Goal: Task Accomplishment & Management: Use online tool/utility

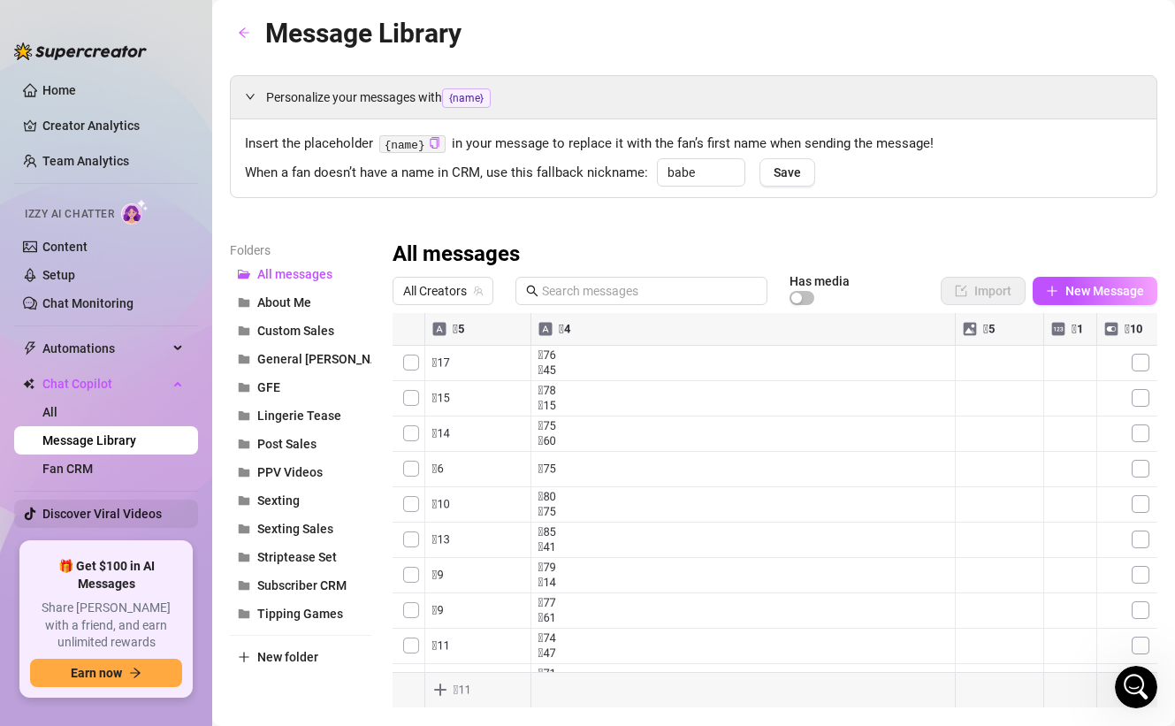
scroll to position [19, 0]
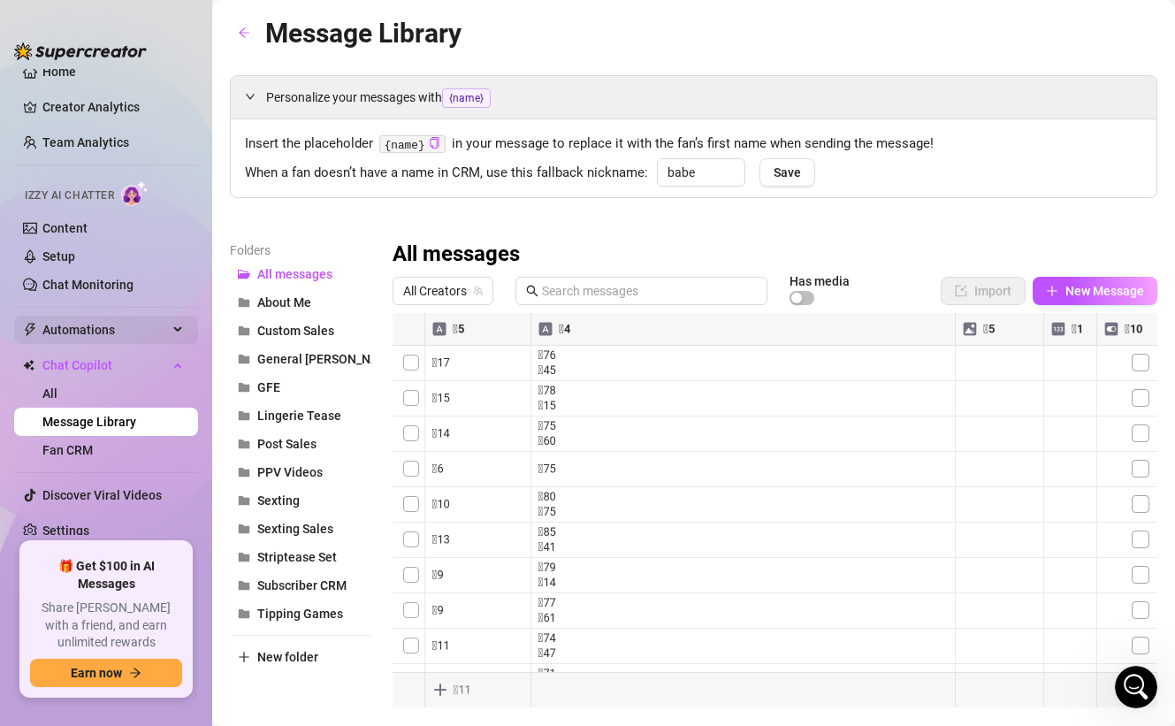
click at [122, 334] on span "Automations" at bounding box center [105, 330] width 126 height 28
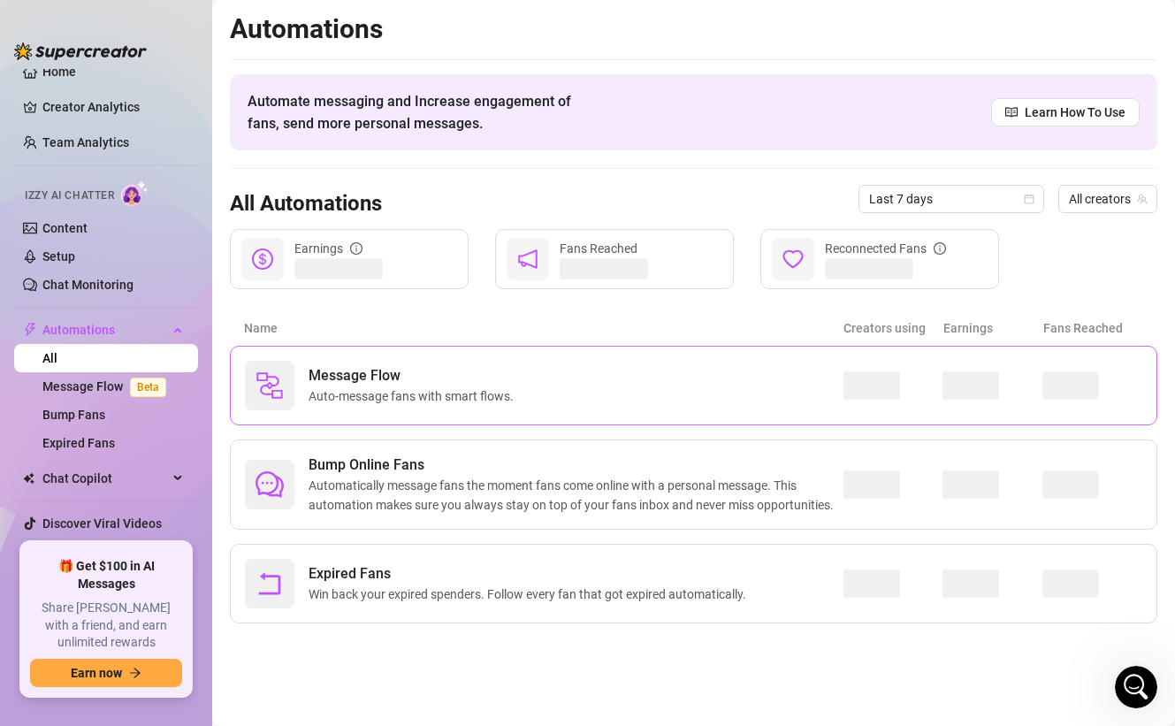
click at [351, 400] on span "Auto-message fans with smart flows." at bounding box center [415, 395] width 212 height 19
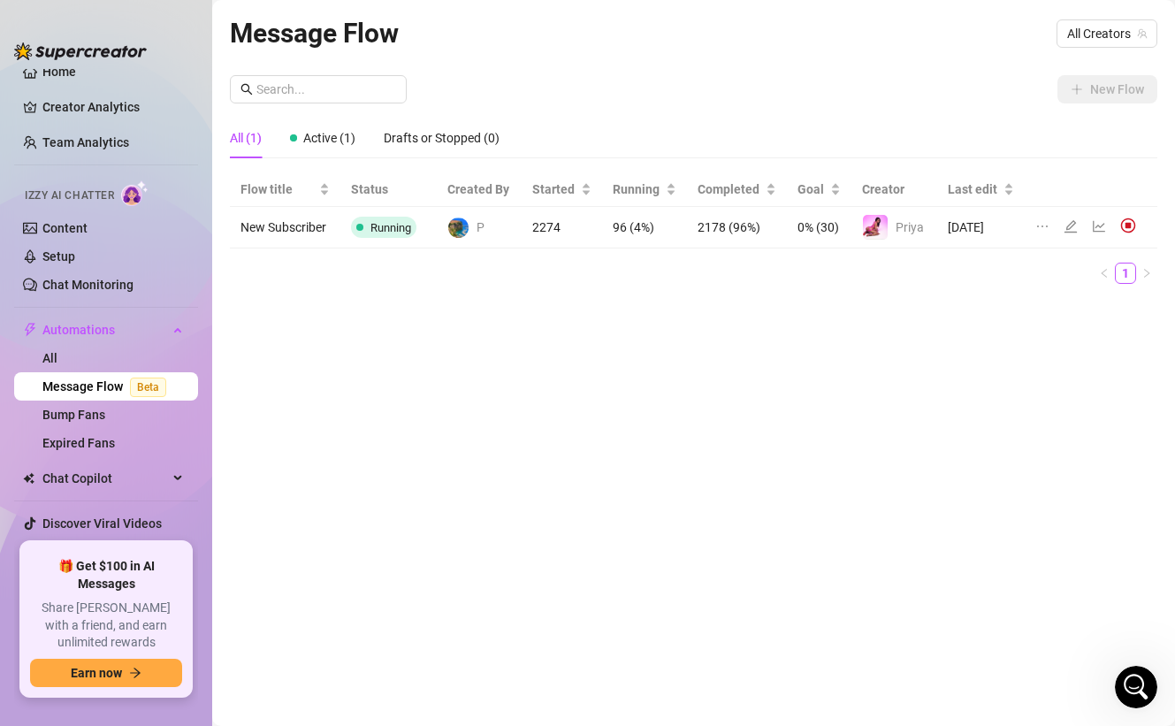
click at [1003, 230] on td "[DATE]" at bounding box center [981, 228] width 88 height 42
click at [278, 221] on td "New Subscriber" at bounding box center [285, 228] width 111 height 42
click at [1100, 225] on icon "line-chart" at bounding box center [1099, 226] width 12 height 11
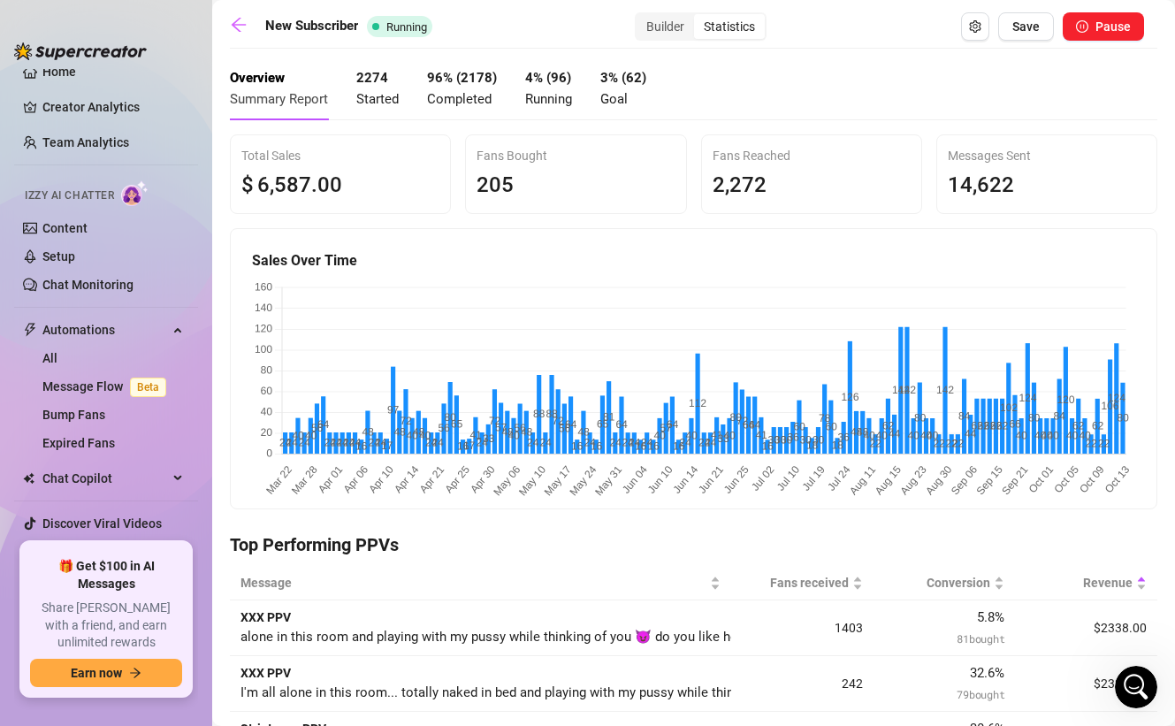
click at [378, 95] on span "Started" at bounding box center [377, 99] width 42 height 16
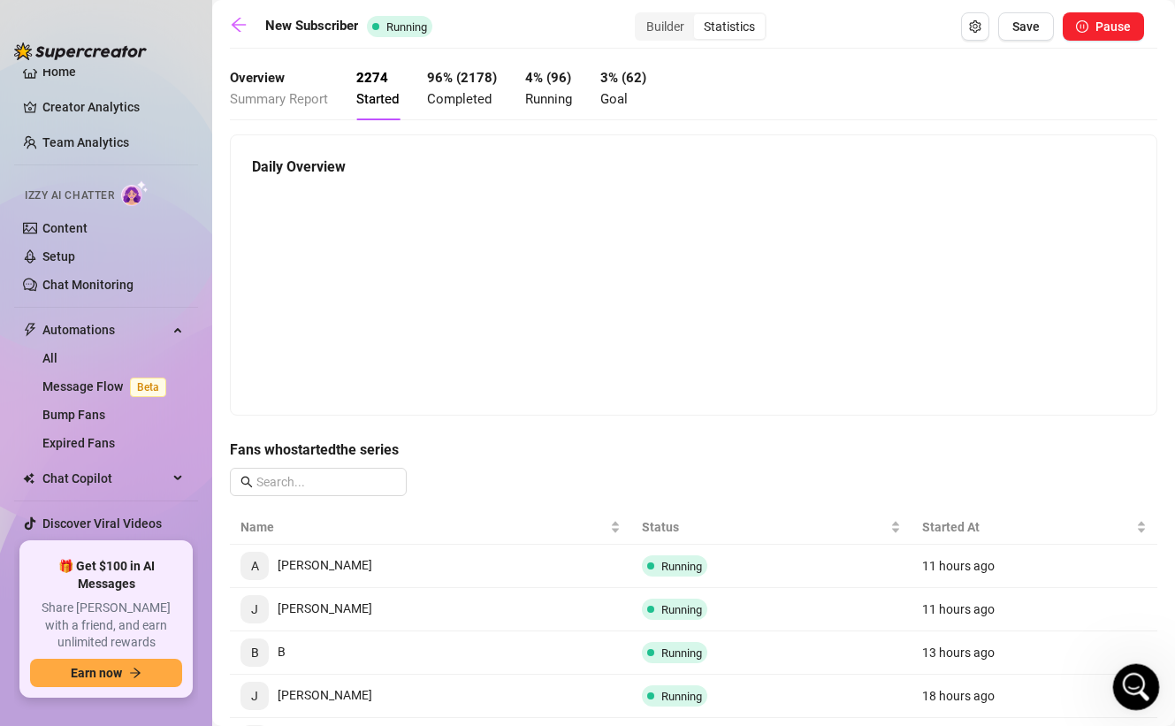
click at [1133, 675] on icon "Open Intercom Messenger" at bounding box center [1133, 684] width 29 height 29
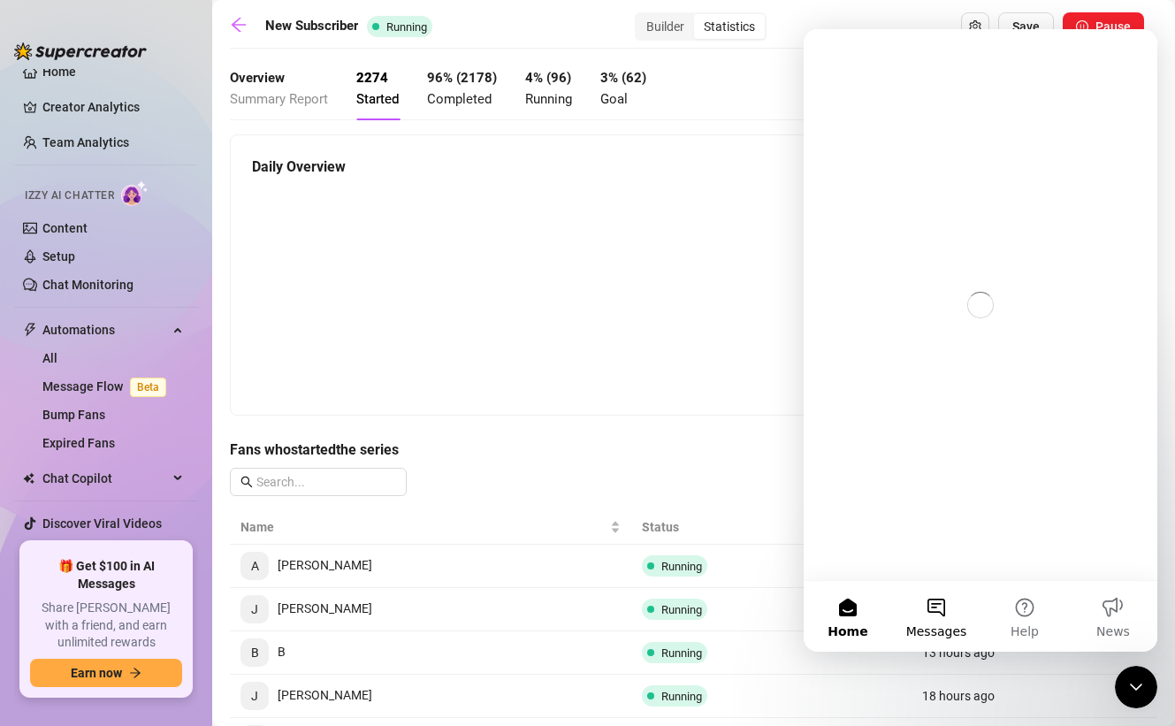
click at [939, 613] on button "Messages" at bounding box center [936, 616] width 88 height 71
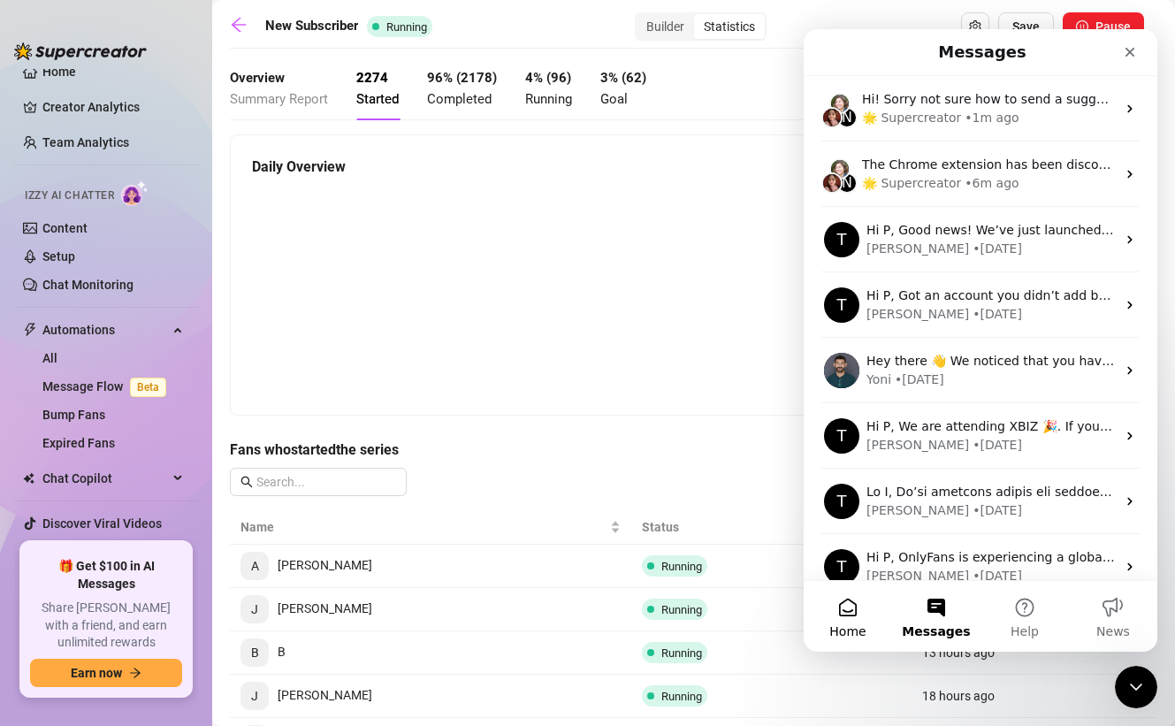
click at [835, 618] on button "Home" at bounding box center [848, 616] width 88 height 71
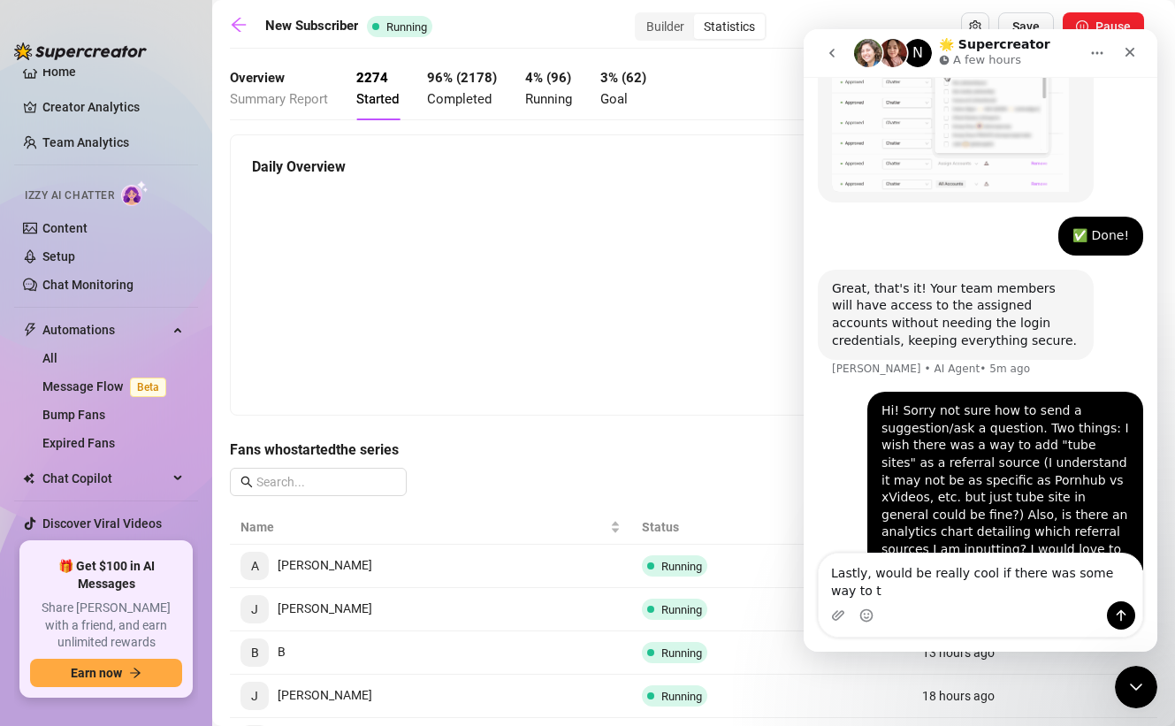
scroll to position [1579, 0]
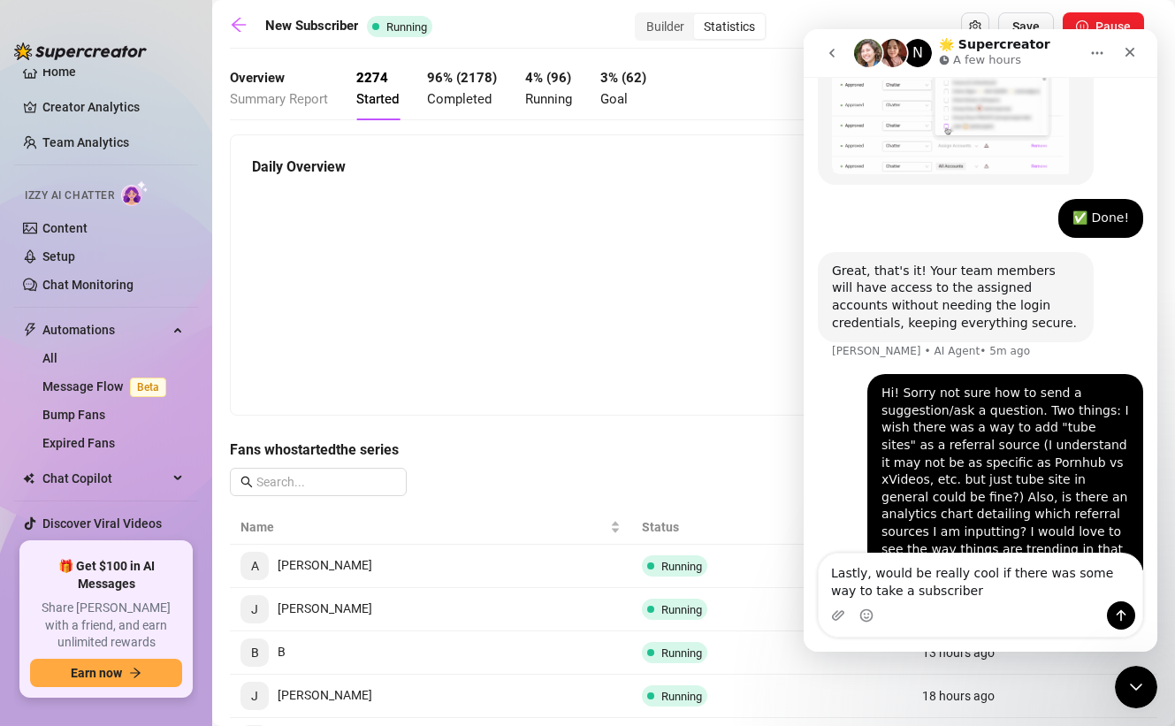
click at [828, 594] on textarea "Lastly, would be really cool if there was some way to take a subscriber" at bounding box center [981, 577] width 324 height 48
click at [1021, 602] on div "Intercom messenger" at bounding box center [981, 615] width 324 height 28
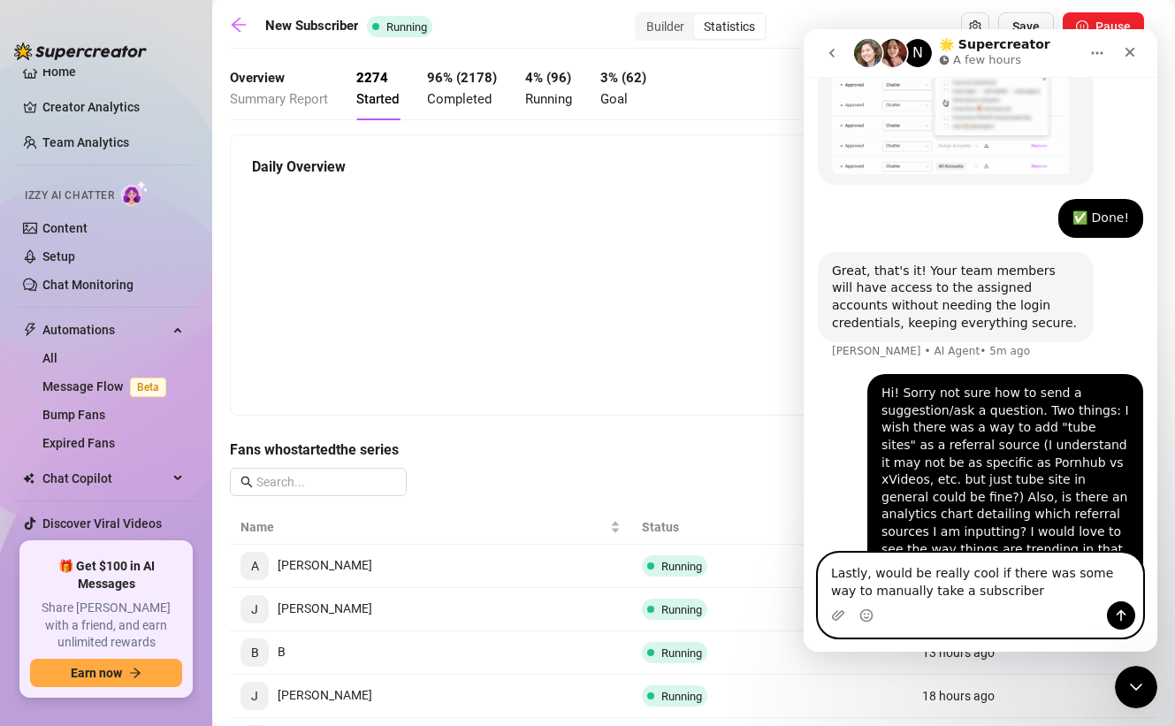
click at [1010, 593] on textarea "Lastly, would be really cool if there was some way to manually take a subscriber" at bounding box center [981, 577] width 324 height 48
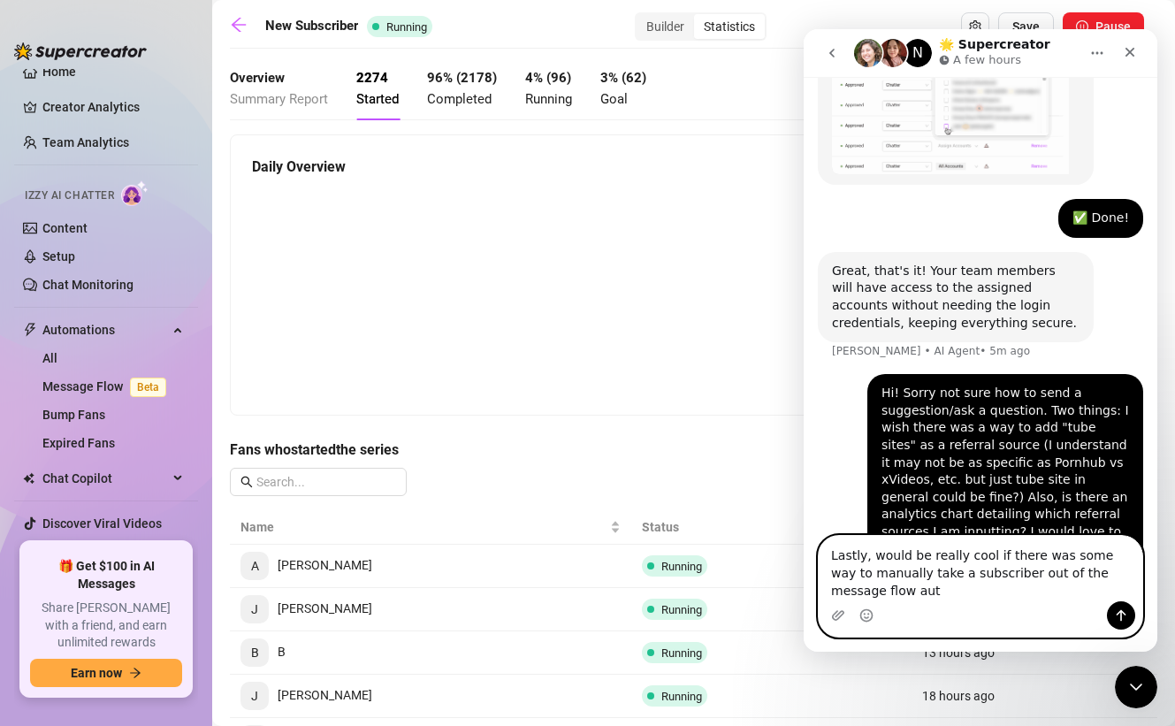
scroll to position [1597, 0]
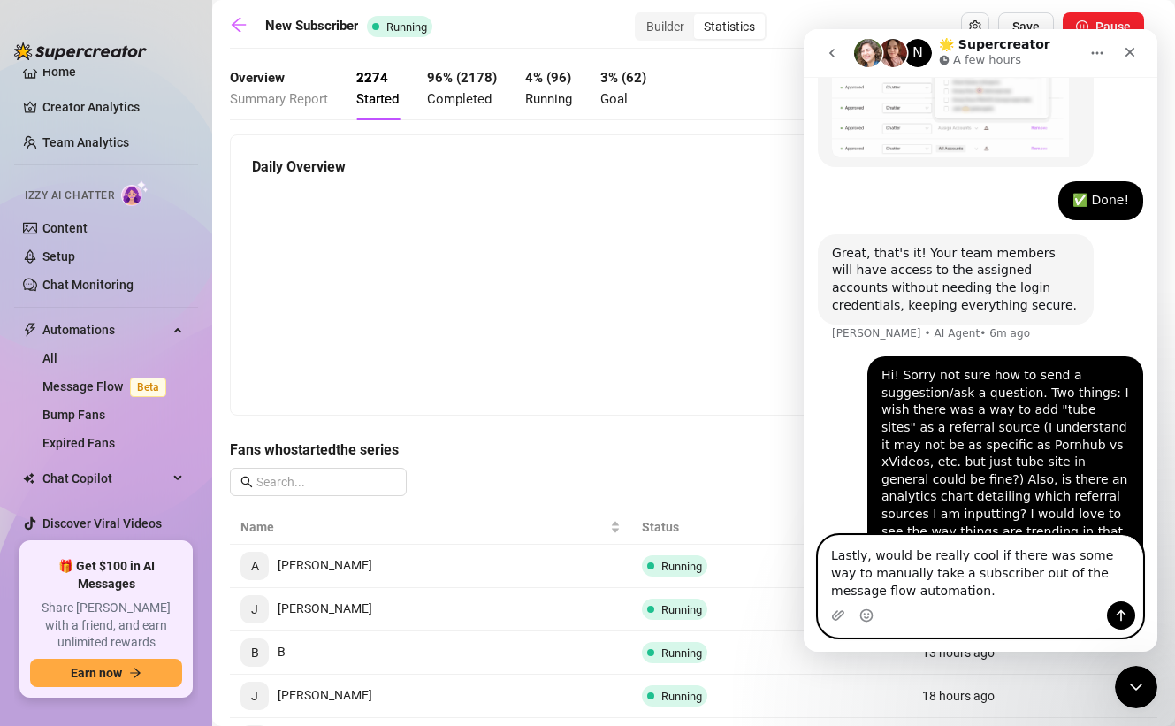
click at [869, 551] on textarea "Lastly, would be really cool if there was some way to manually take a subscribe…" at bounding box center [981, 568] width 324 height 65
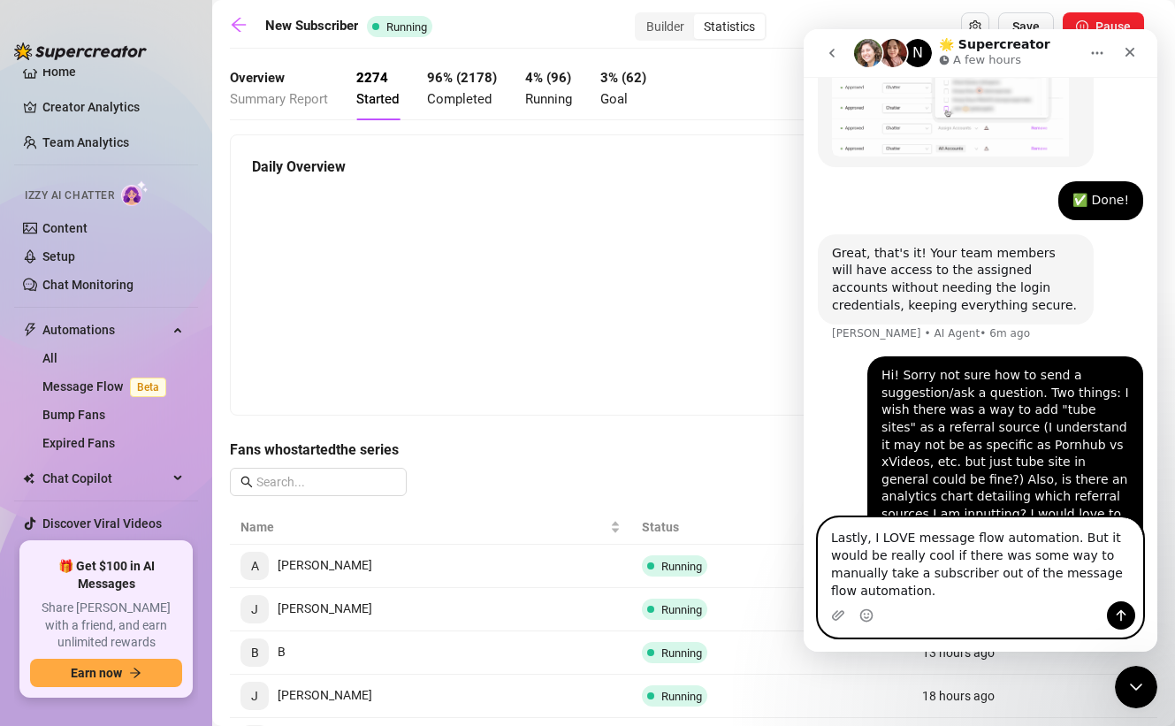
click at [1120, 586] on textarea "Lastly, I LOVE message flow automation. But it would be really cool if there wa…" at bounding box center [981, 559] width 324 height 83
click at [840, 590] on textarea "Lastly, I LOVE message flow automation. But it would be really cool if there wa…" at bounding box center [981, 559] width 324 height 83
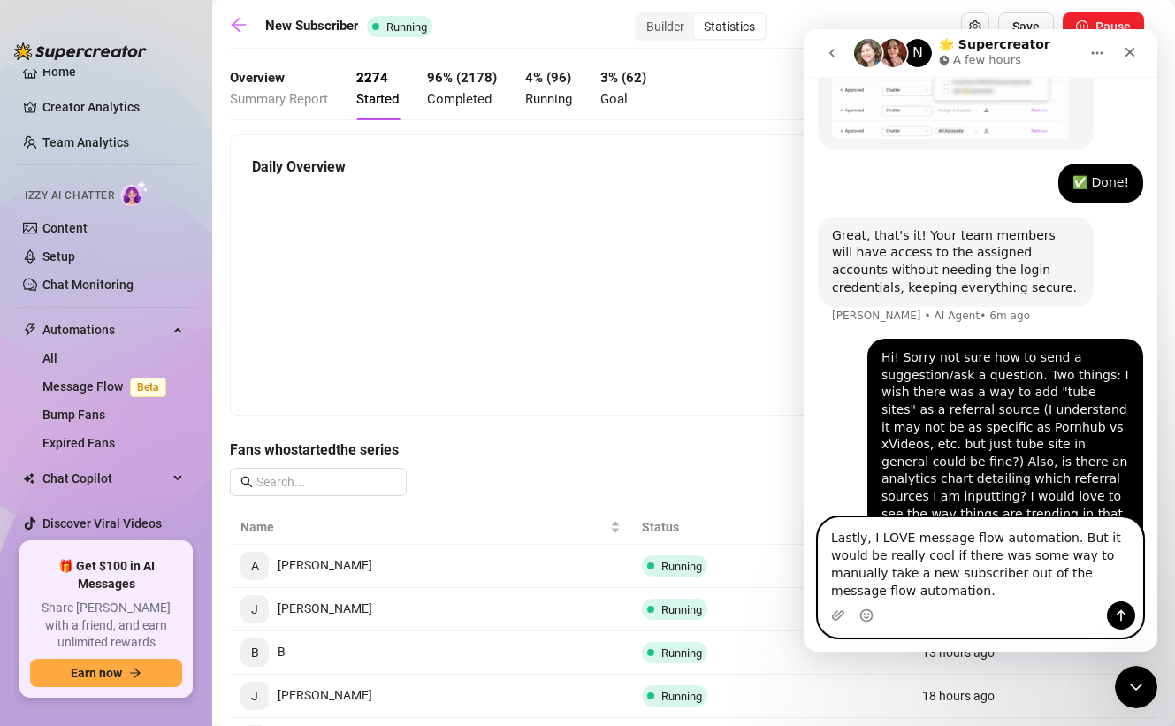
type textarea "Lastly, I LOVE message flow automation. But it would be really cool if there wa…"
click at [1128, 622] on button "Send a message…" at bounding box center [1121, 615] width 28 height 28
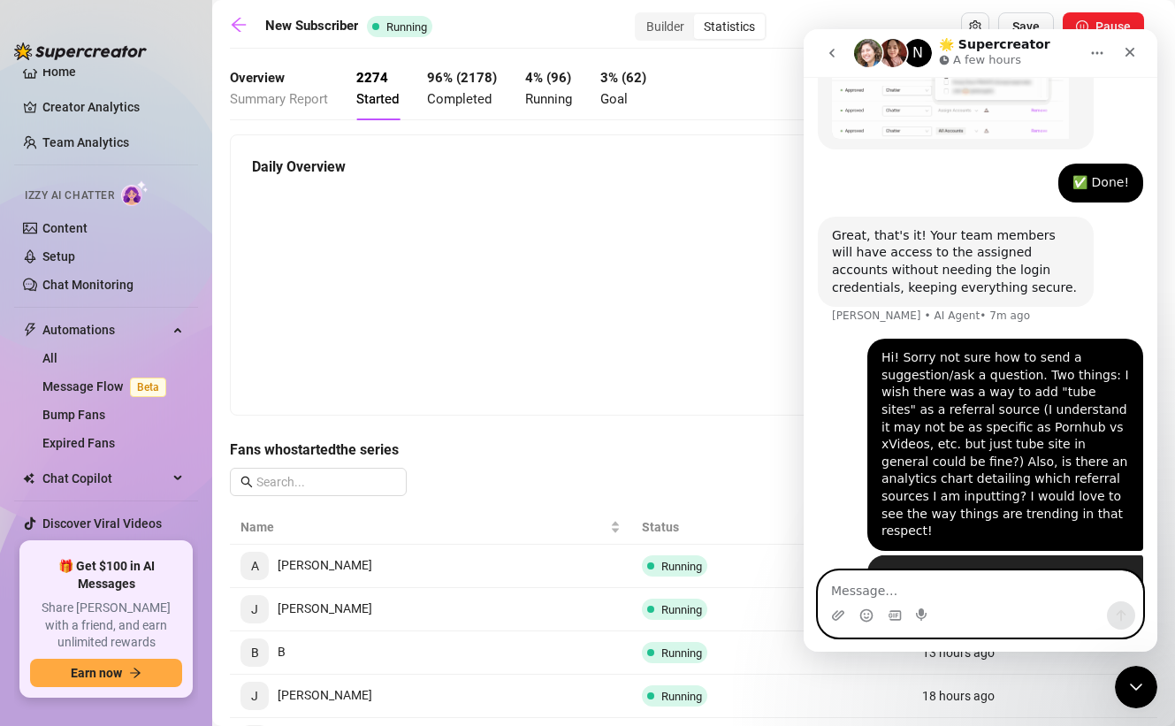
scroll to position [1671, 0]
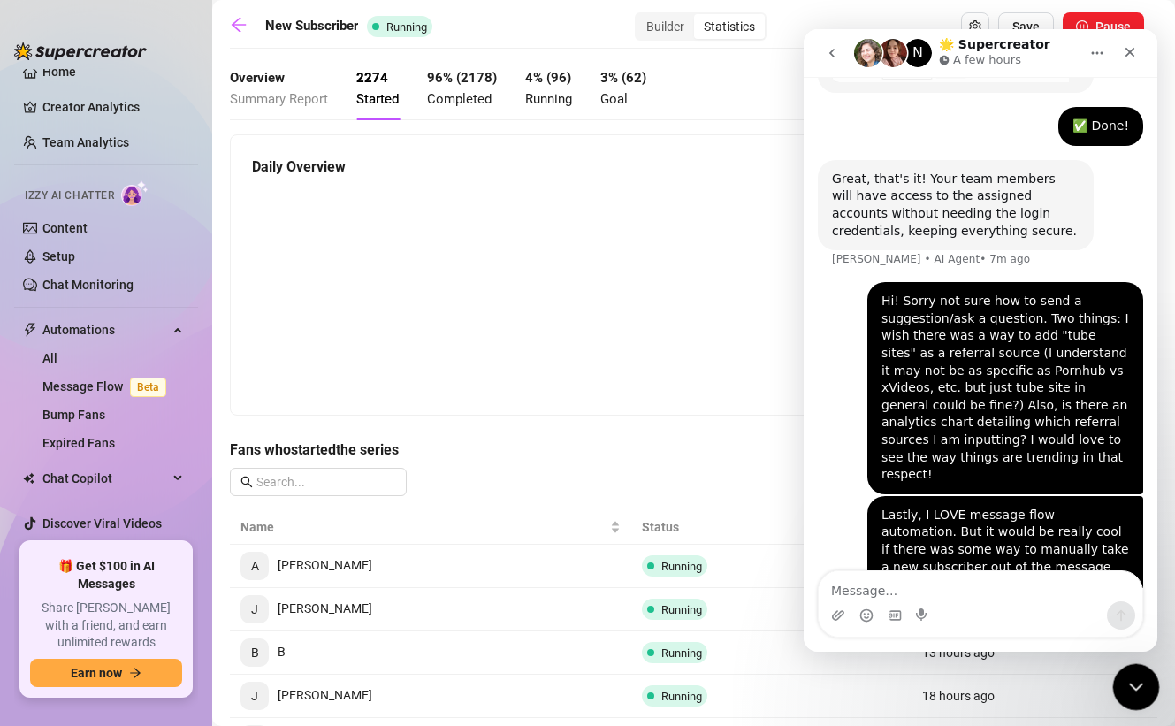
click at [1143, 691] on icon "Close Intercom Messenger" at bounding box center [1133, 684] width 21 height 21
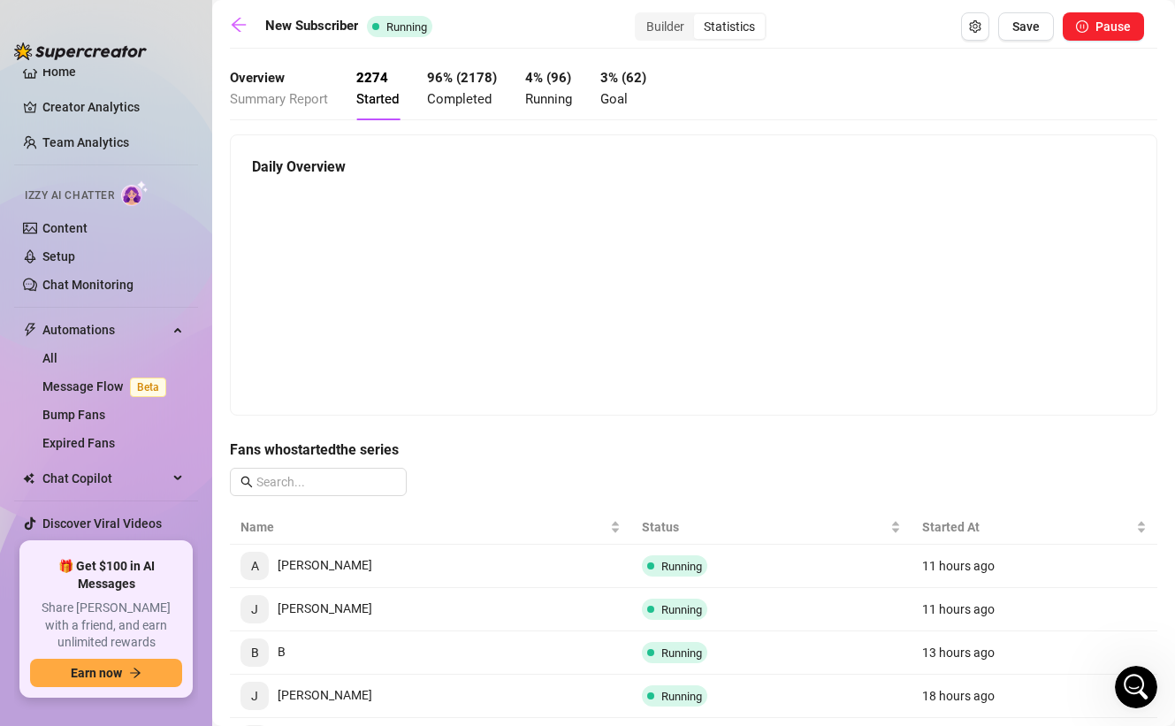
click at [470, 87] on div "96 % ( 2178 ) Completed" at bounding box center [462, 89] width 70 height 42
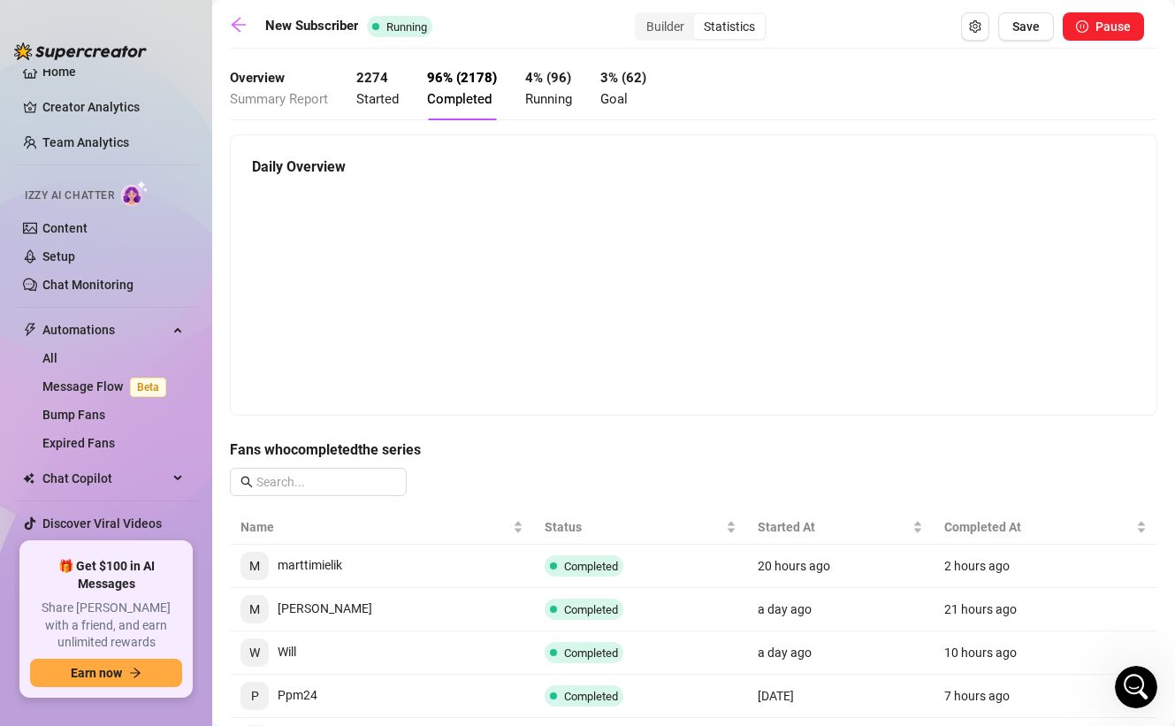
click at [538, 95] on span "Running" at bounding box center [548, 99] width 47 height 16
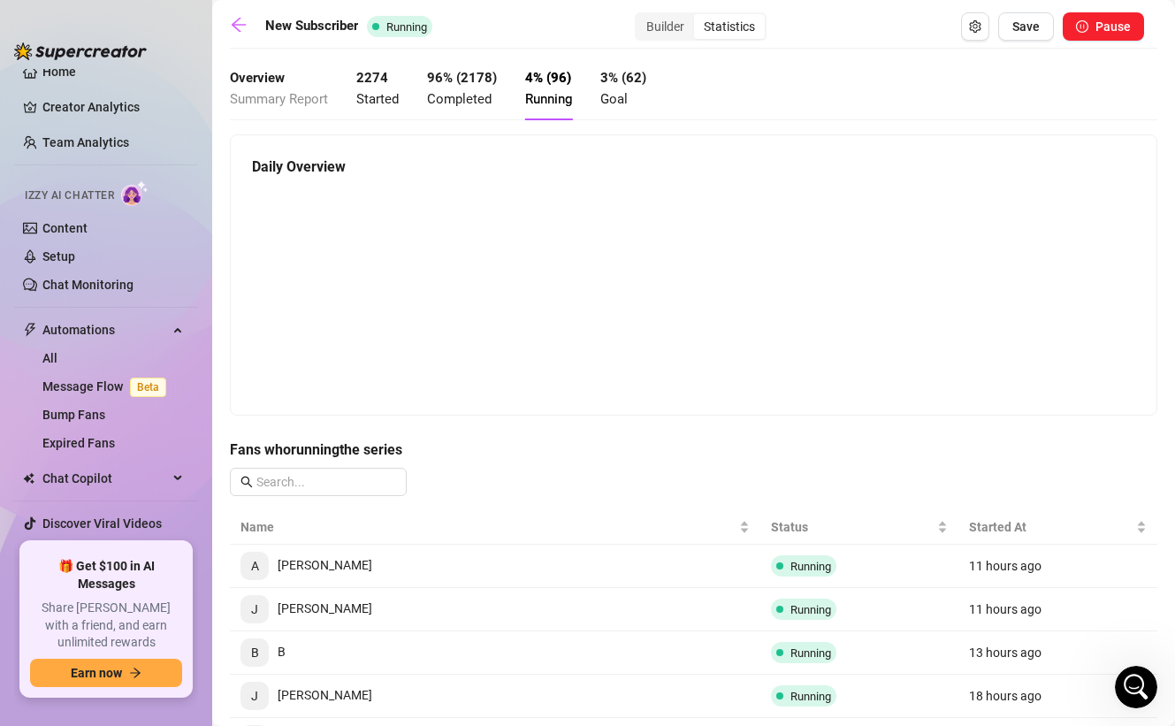
click at [608, 88] on met "3% (62) Goal" at bounding box center [623, 89] width 46 height 42
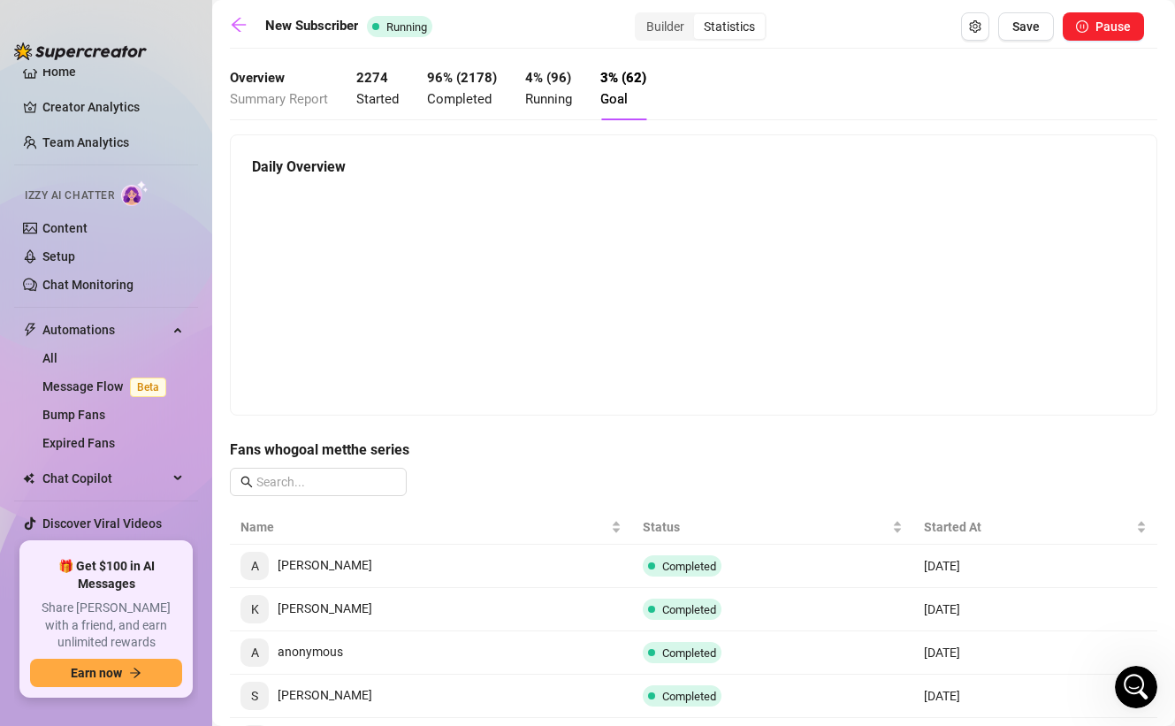
click at [553, 87] on div "4 % ( 96 ) Running" at bounding box center [548, 89] width 47 height 42
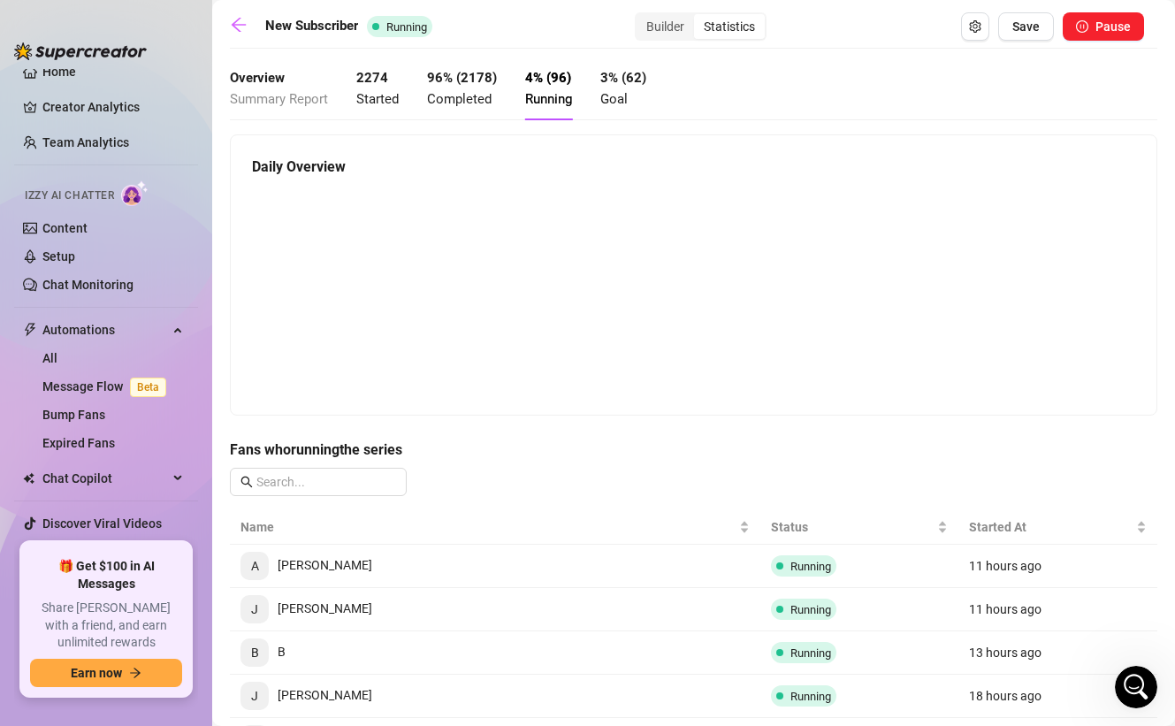
click at [652, 42] on div "New Subscriber Running Builder Statistics Save Pause Overview Summary Report 22…" at bounding box center [693, 519] width 927 height 1015
click at [656, 25] on div "Builder" at bounding box center [665, 26] width 57 height 25
click at [641, 17] on input "Builder" at bounding box center [641, 17] width 0 height 0
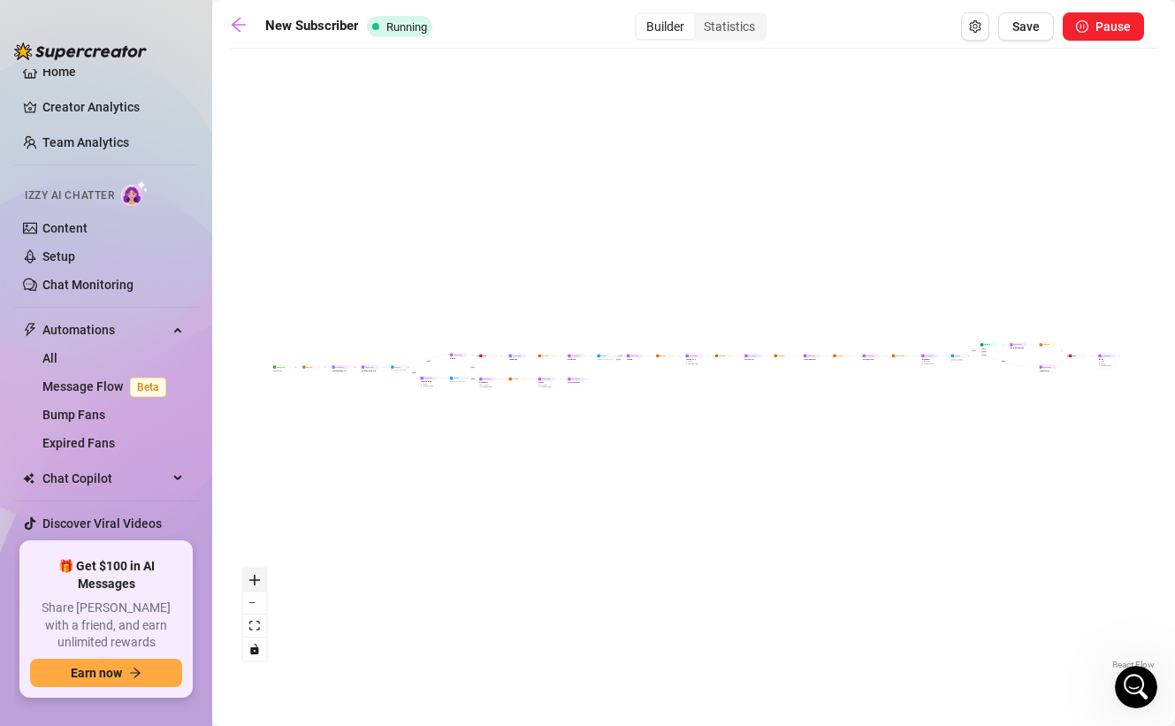
click at [259, 575] on icon "zoom in" at bounding box center [254, 580] width 11 height 11
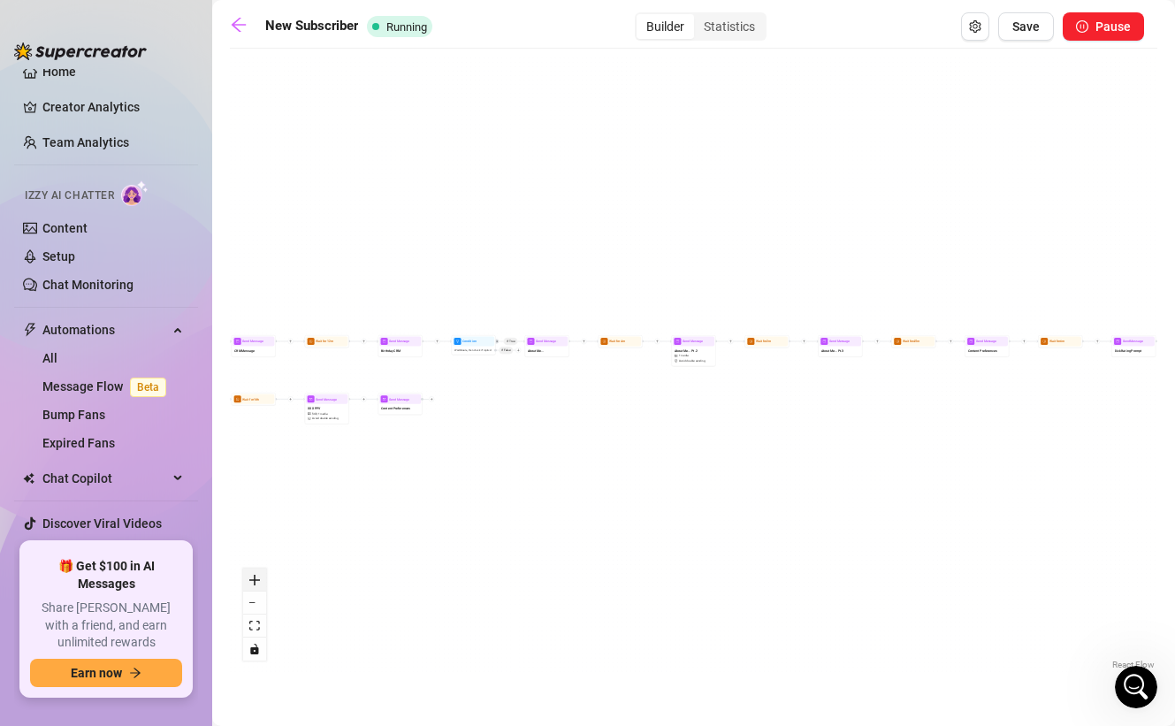
click at [259, 575] on icon "zoom in" at bounding box center [254, 580] width 11 height 11
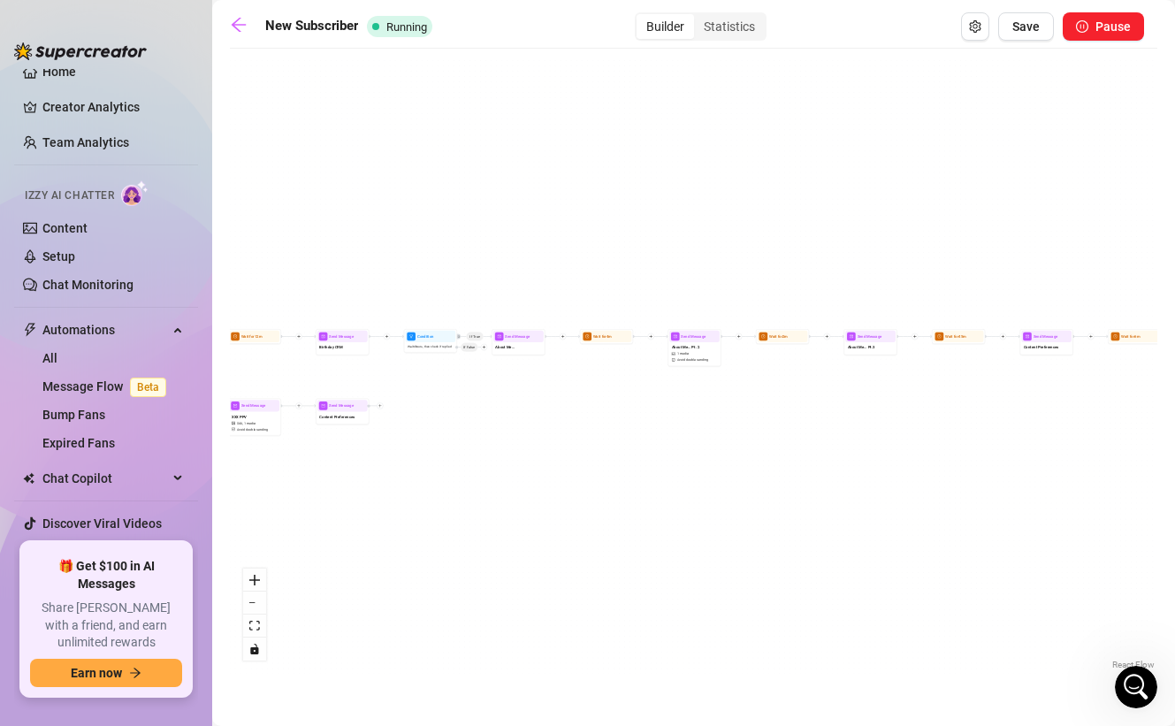
drag, startPoint x: 281, startPoint y: 508, endPoint x: 646, endPoint y: 505, distance: 365.1
click at [646, 505] on div "If True If False If True If True If False If True If False Send Message Content…" at bounding box center [693, 365] width 927 height 616
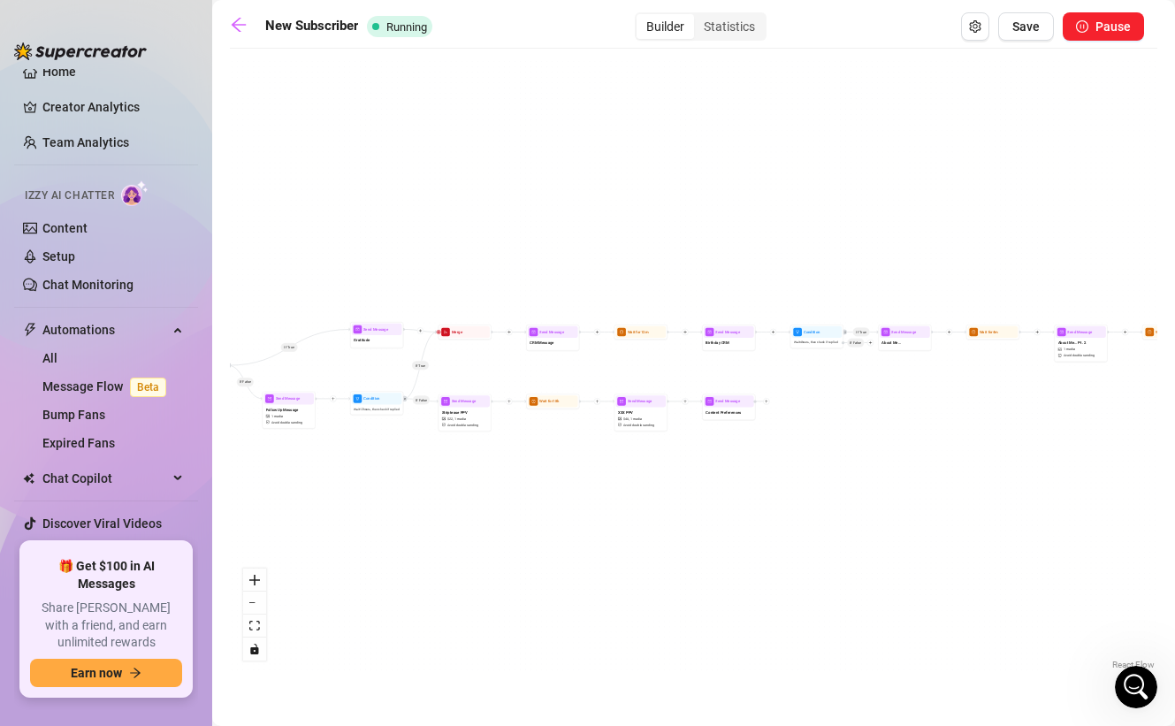
drag, startPoint x: 416, startPoint y: 493, endPoint x: 628, endPoint y: 530, distance: 215.4
click at [628, 530] on div "If True If False If True If True If False If True If False Send Message Content…" at bounding box center [693, 365] width 927 height 616
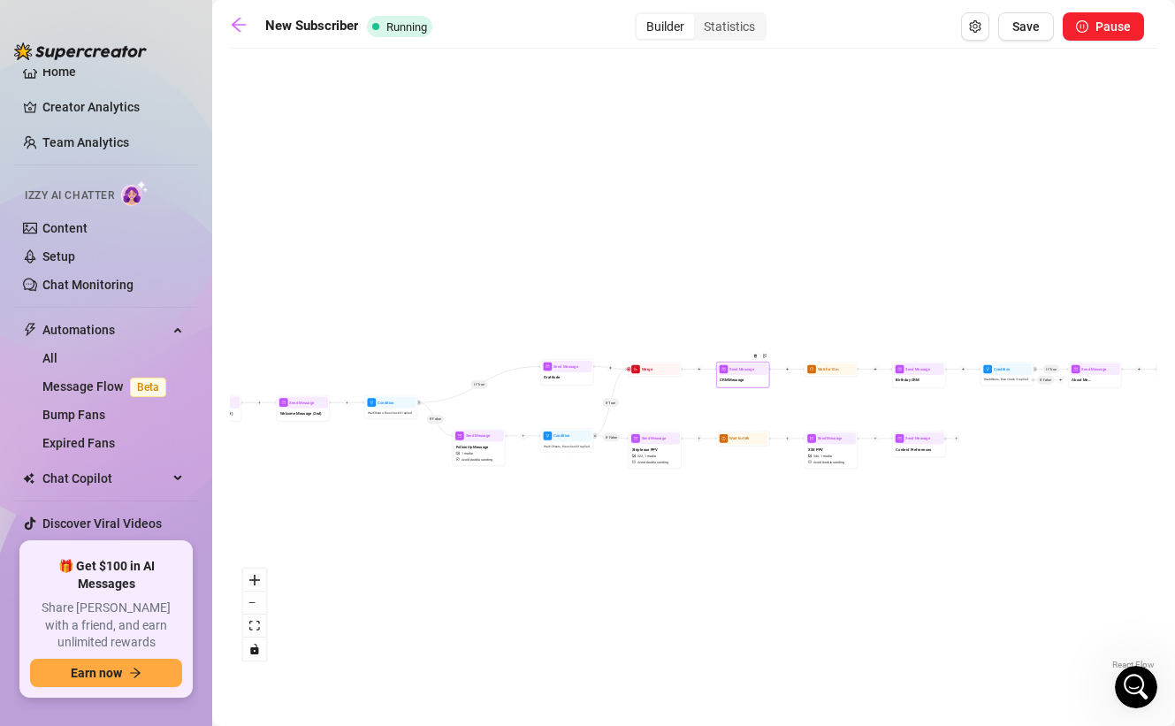
click at [736, 381] on span "CRM Message" at bounding box center [732, 380] width 24 height 6
type textarea "We are going to have so much fun together 💕✨ tell me a little about yourself! A…"
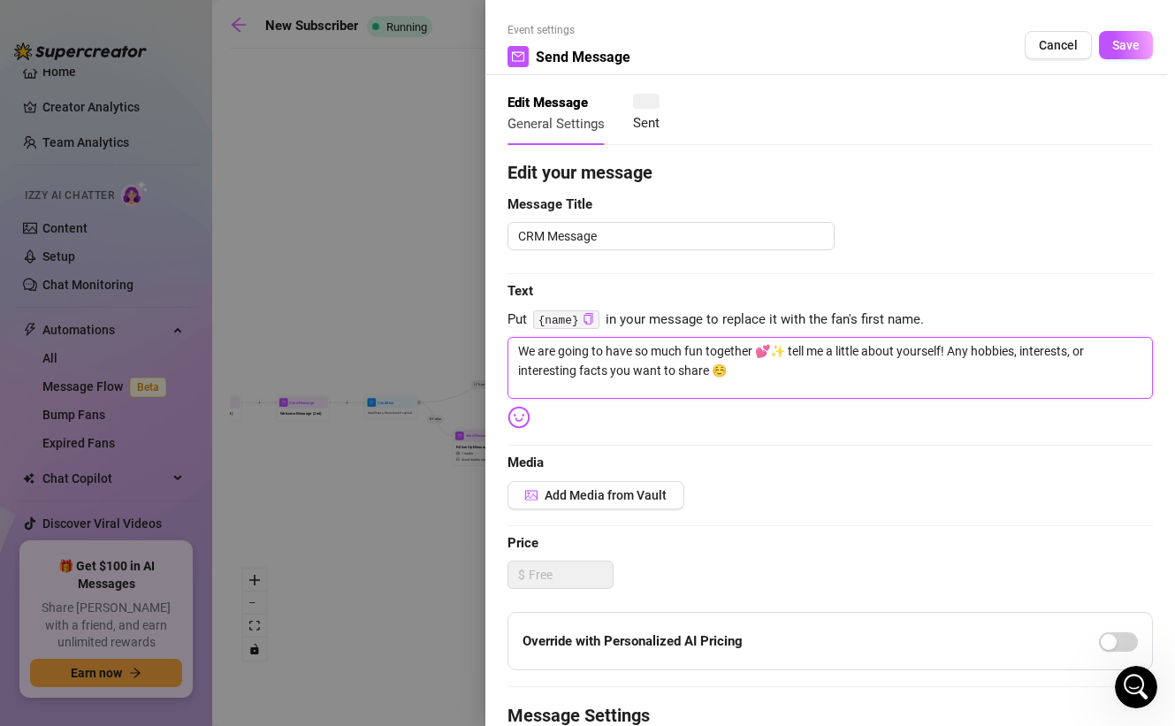
drag, startPoint x: 770, startPoint y: 376, endPoint x: 477, endPoint y: 340, distance: 295.6
click at [477, 340] on div "Event settings Send Message Cancel Save Edit Message General Settings Sent Edit…" at bounding box center [587, 363] width 1175 height 726
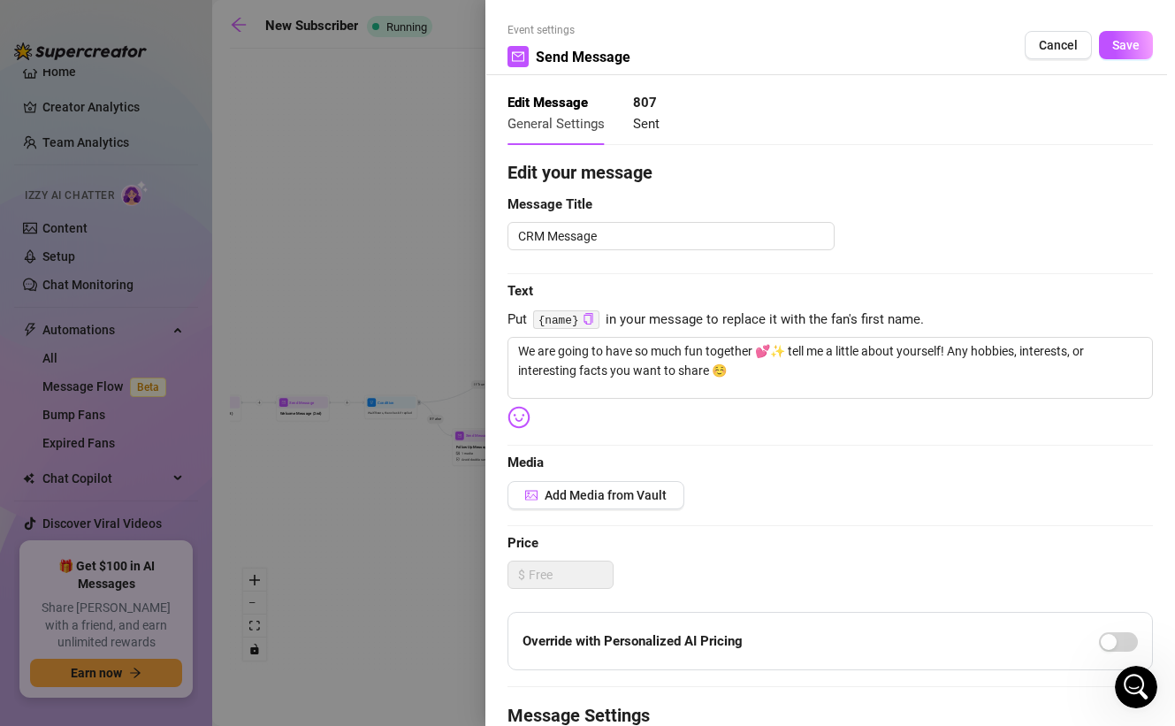
click at [380, 576] on div at bounding box center [587, 363] width 1175 height 726
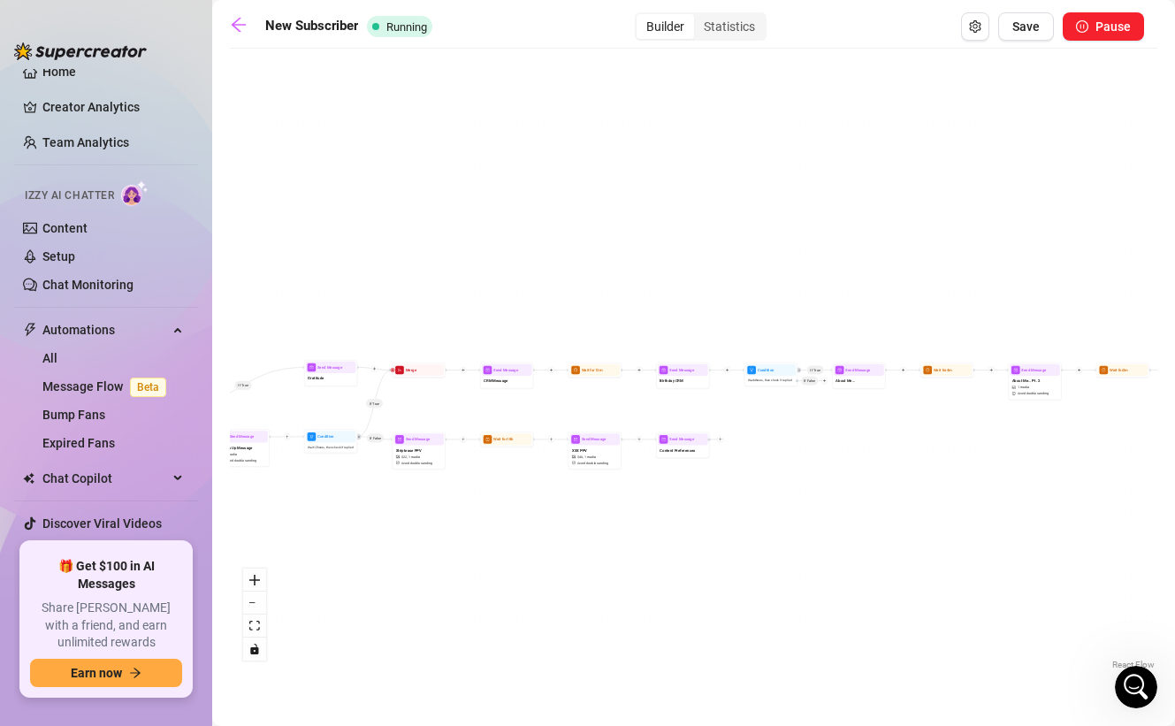
drag, startPoint x: 836, startPoint y: 401, endPoint x: 576, endPoint y: 400, distance: 260.8
click at [576, 400] on div "If True If False If True If True If False If True If False Send Message Content…" at bounding box center [693, 365] width 927 height 616
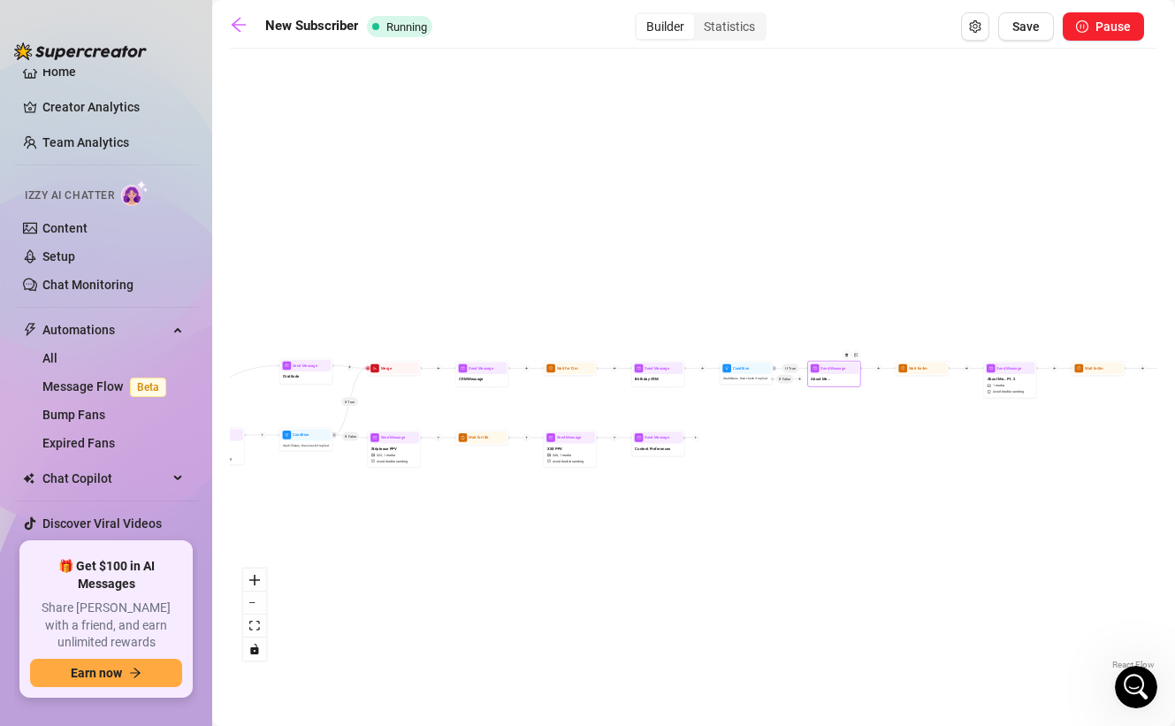
click at [848, 380] on div "About Me..." at bounding box center [834, 379] width 50 height 11
type textarea "I love getting to know you babe 💕 About me..."
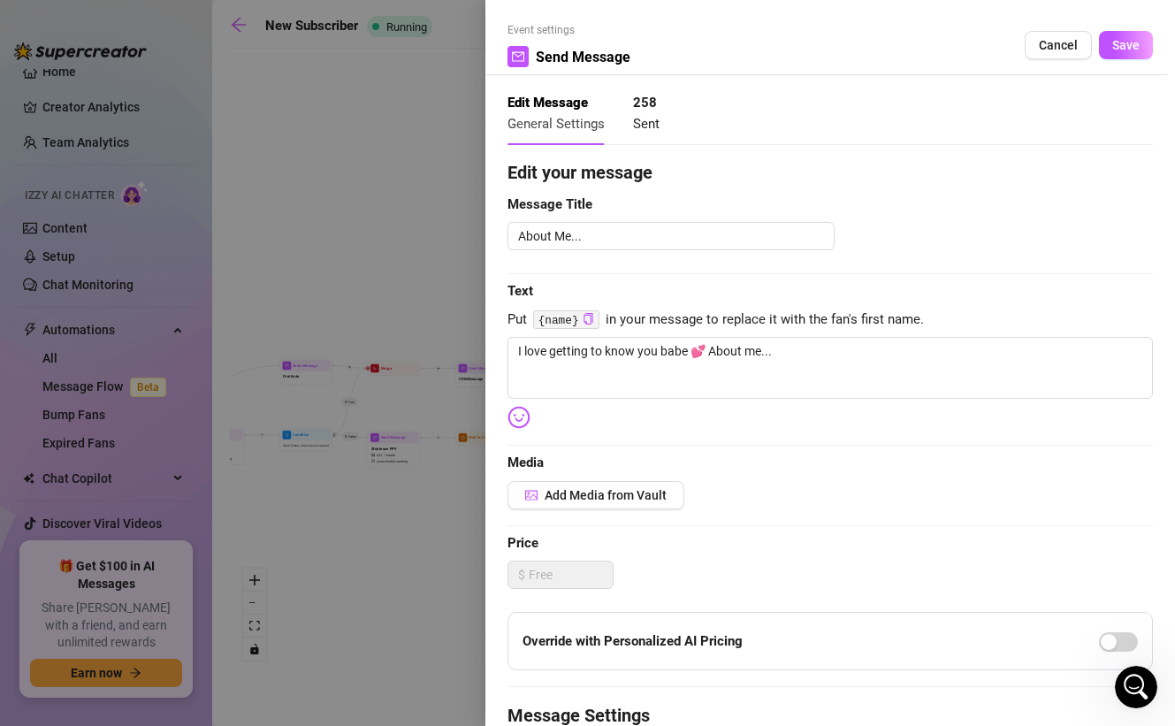
click at [386, 305] on div at bounding box center [587, 363] width 1175 height 726
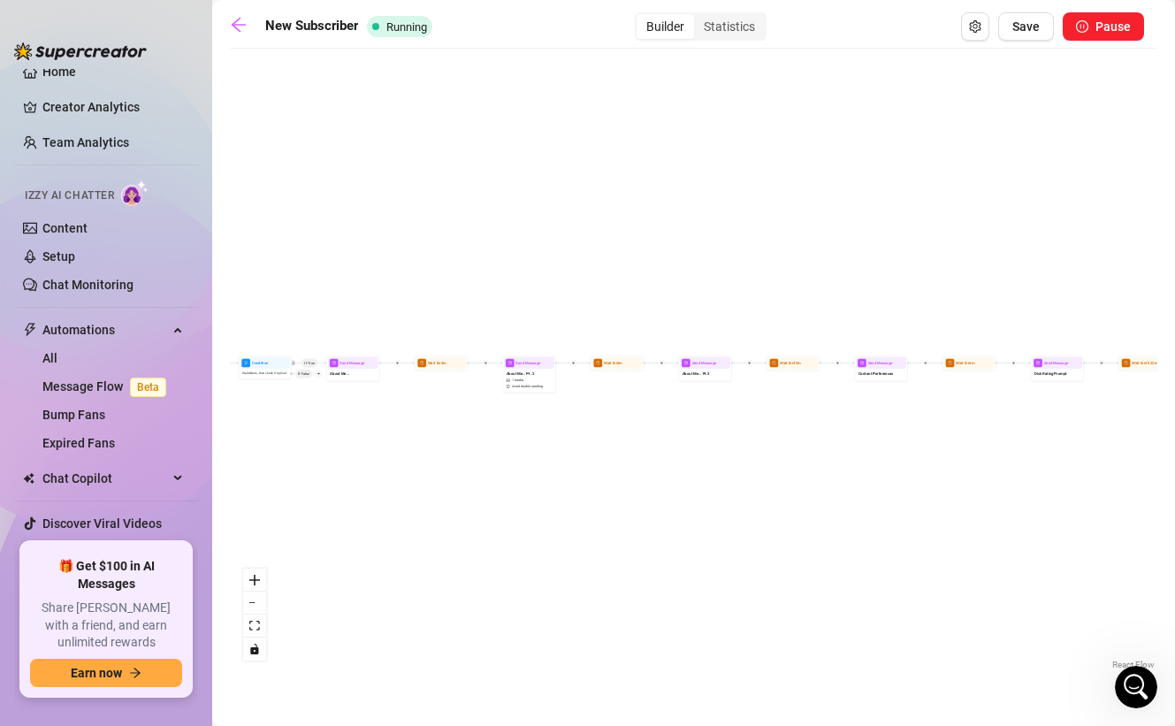
drag, startPoint x: 947, startPoint y: 470, endPoint x: 463, endPoint y: 464, distance: 483.6
click at [463, 464] on div "If True If False If True If True If False If True If False Send Message Content…" at bounding box center [693, 365] width 927 height 616
click at [691, 375] on span "About Me... Pt.3" at bounding box center [693, 373] width 27 height 6
type textarea "but just wanted to tell you a bit about me 🥰"
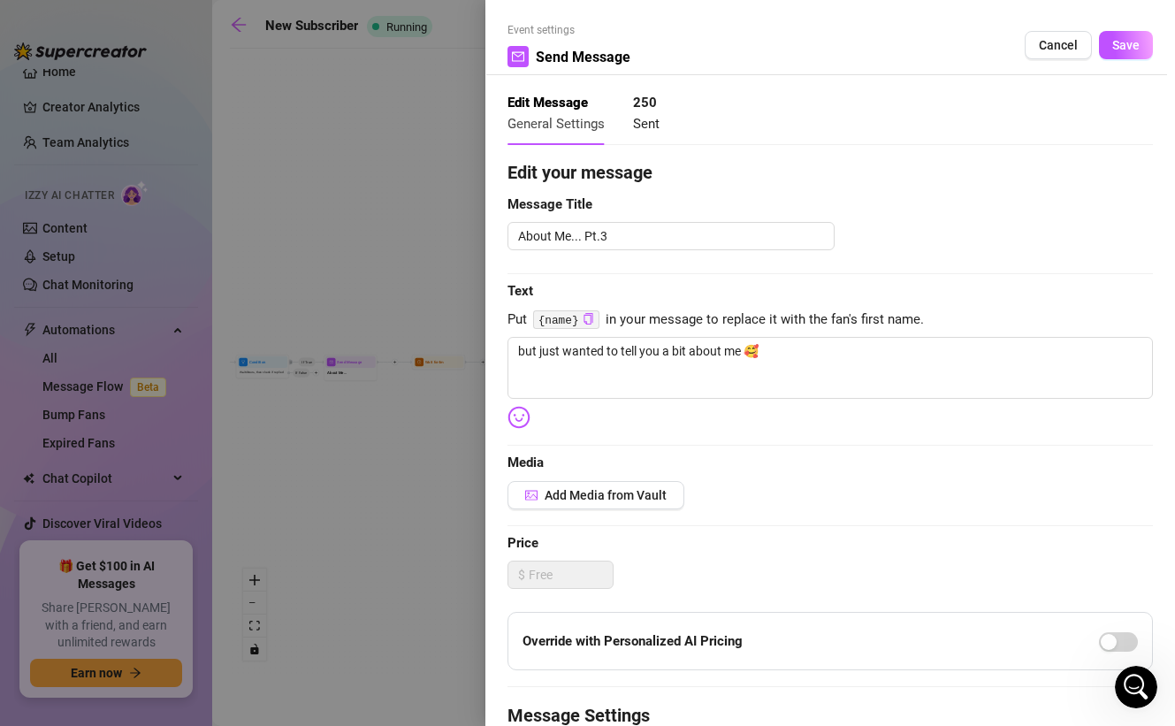
click at [435, 538] on div at bounding box center [587, 363] width 1175 height 726
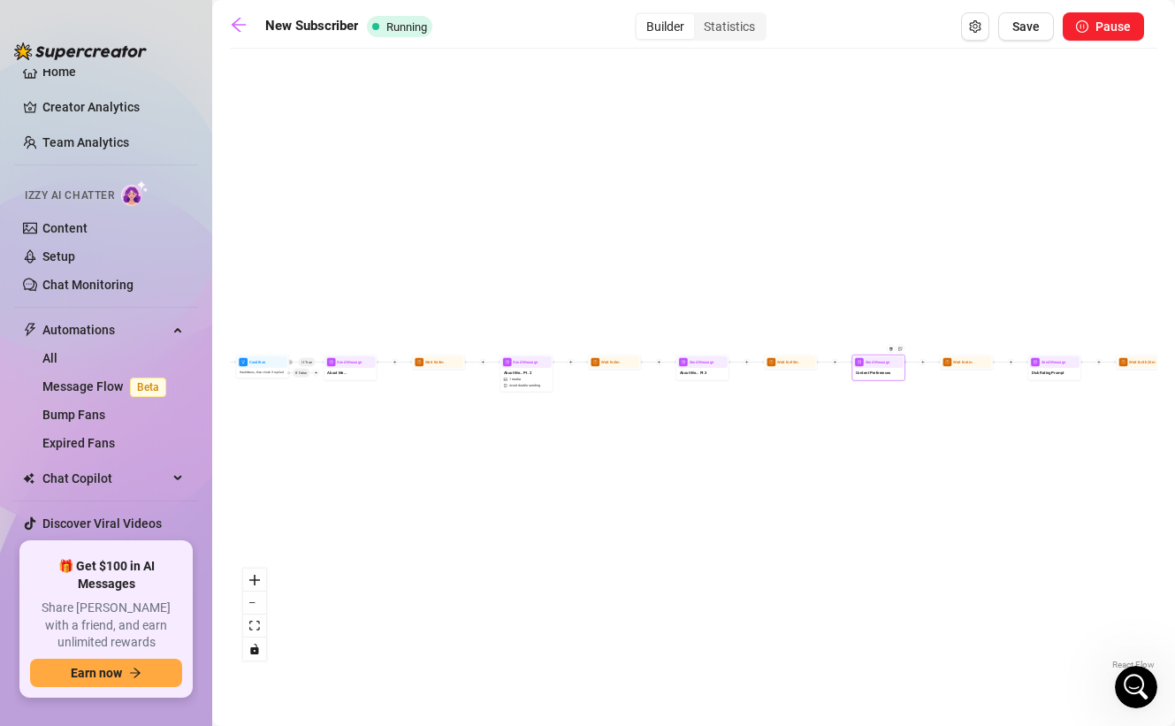
click at [896, 370] on div "Content Preferences" at bounding box center [878, 373] width 50 height 11
type textarea "I'm glad to have made a new friend... you are very intriguing and I'm curious t…"
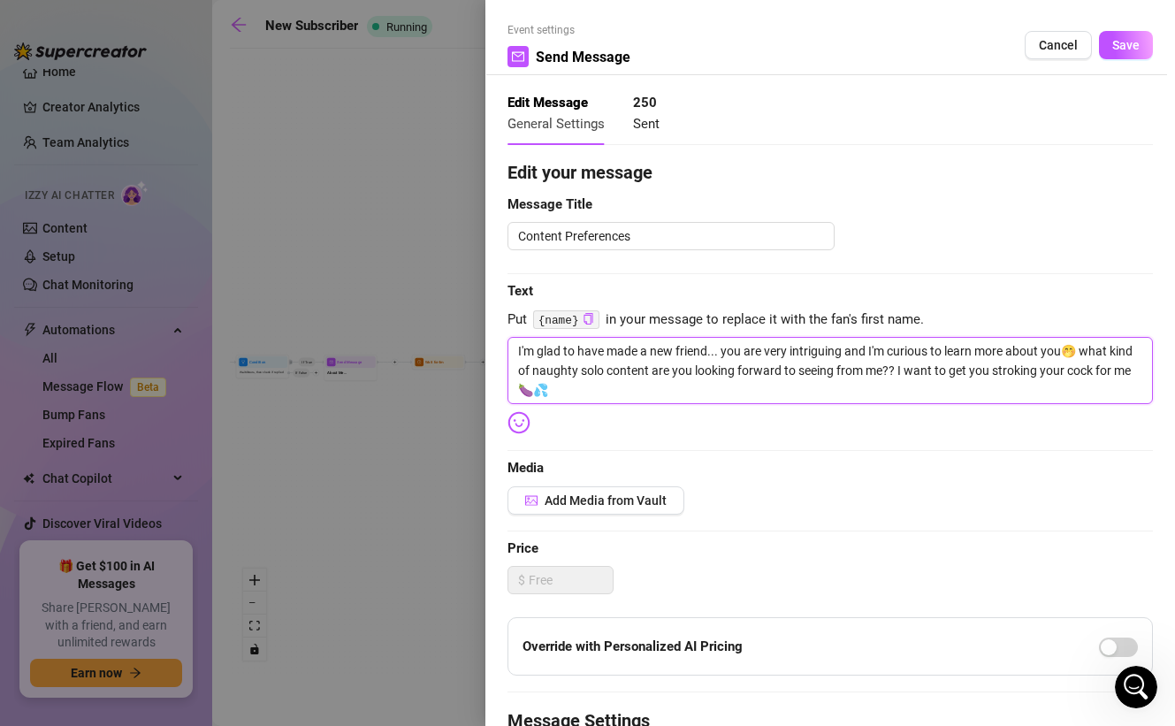
drag, startPoint x: 664, startPoint y: 390, endPoint x: 383, endPoint y: 314, distance: 291.2
click at [383, 314] on div "Event settings Send Message Cancel Save Edit Message General Settings 250 Sent …" at bounding box center [587, 363] width 1175 height 726
click at [381, 506] on div at bounding box center [587, 363] width 1175 height 726
